Goal: Task Accomplishment & Management: Manage account settings

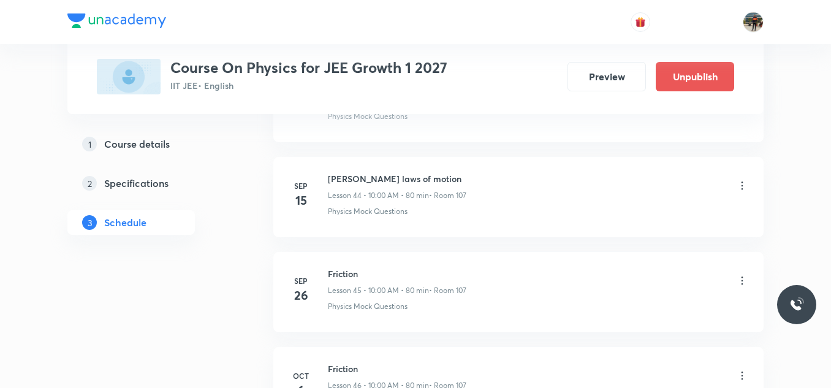
scroll to position [5044, 0]
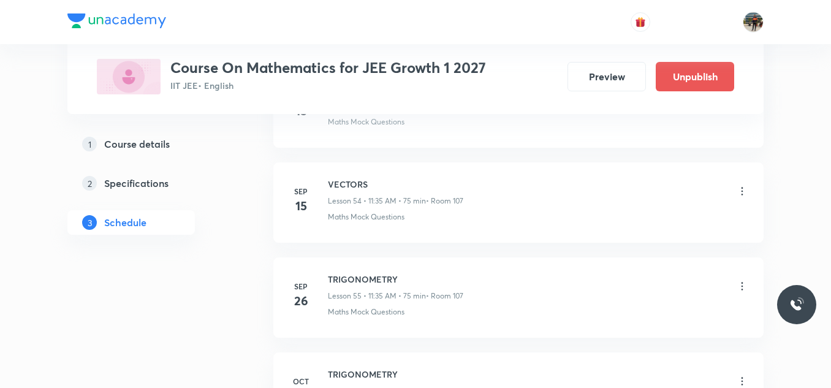
scroll to position [5757, 0]
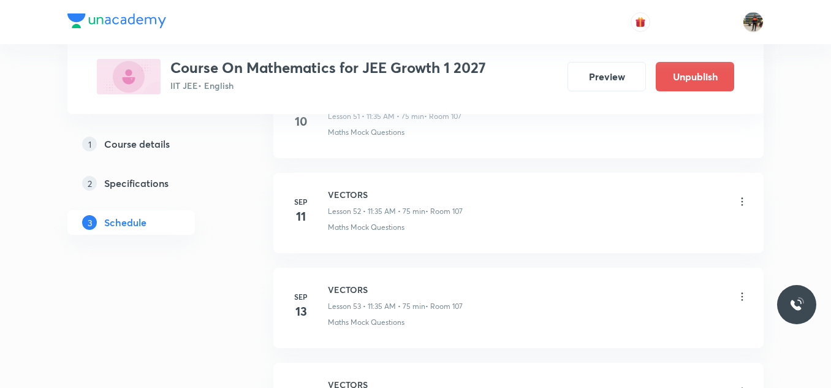
scroll to position [5548, 0]
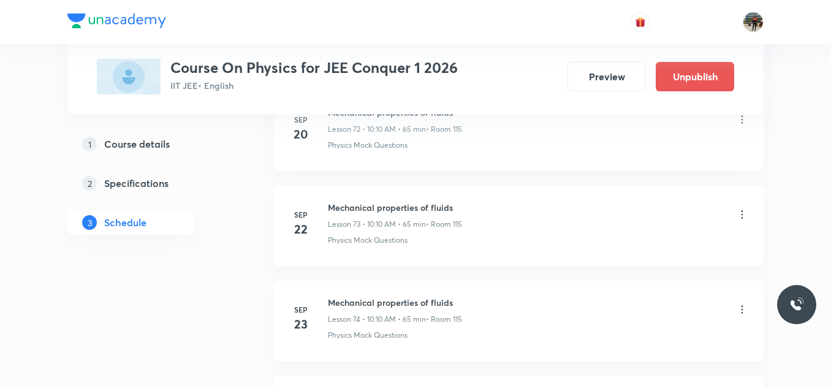
scroll to position [7516, 0]
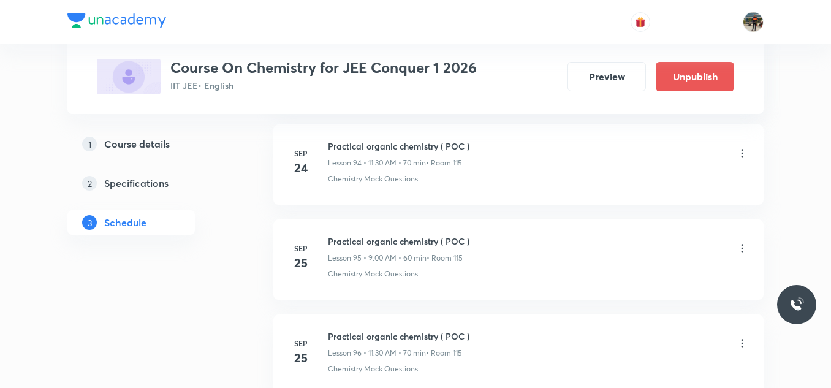
scroll to position [9658, 0]
